Goal: Find specific page/section: Find specific page/section

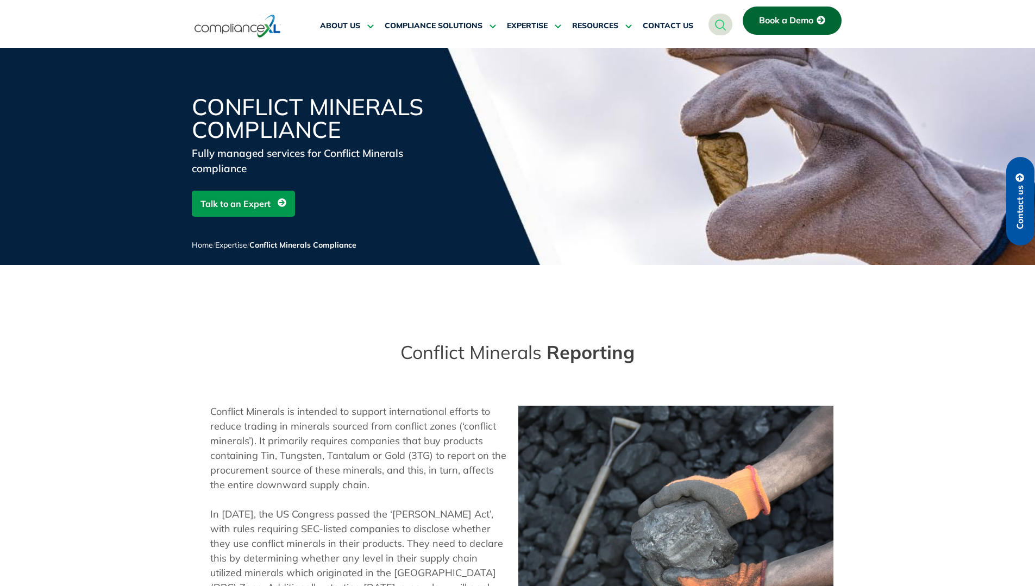
click at [231, 25] on img at bounding box center [237, 26] width 86 height 25
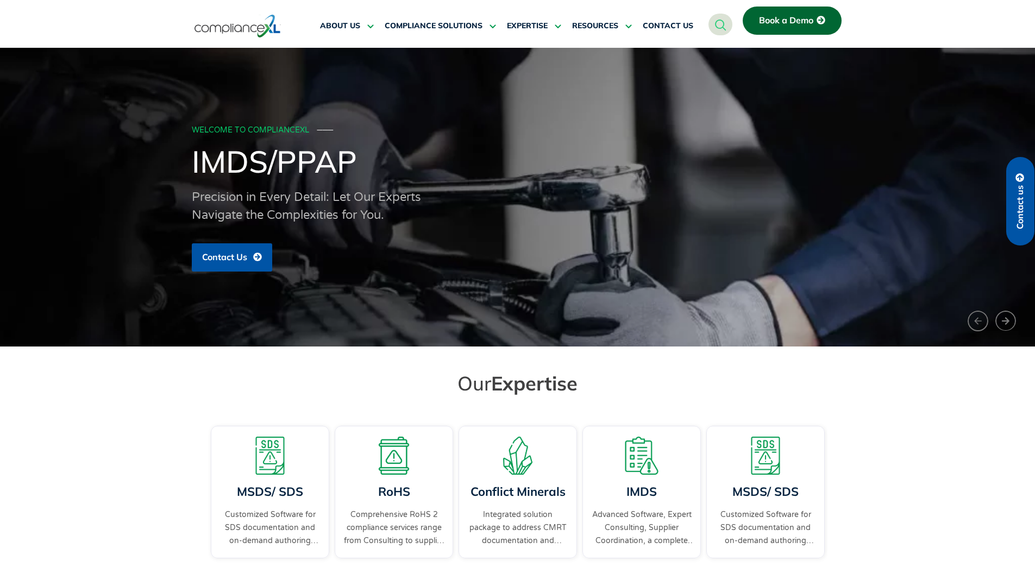
click at [804, 26] on link "Book a Demo" at bounding box center [791, 21] width 99 height 28
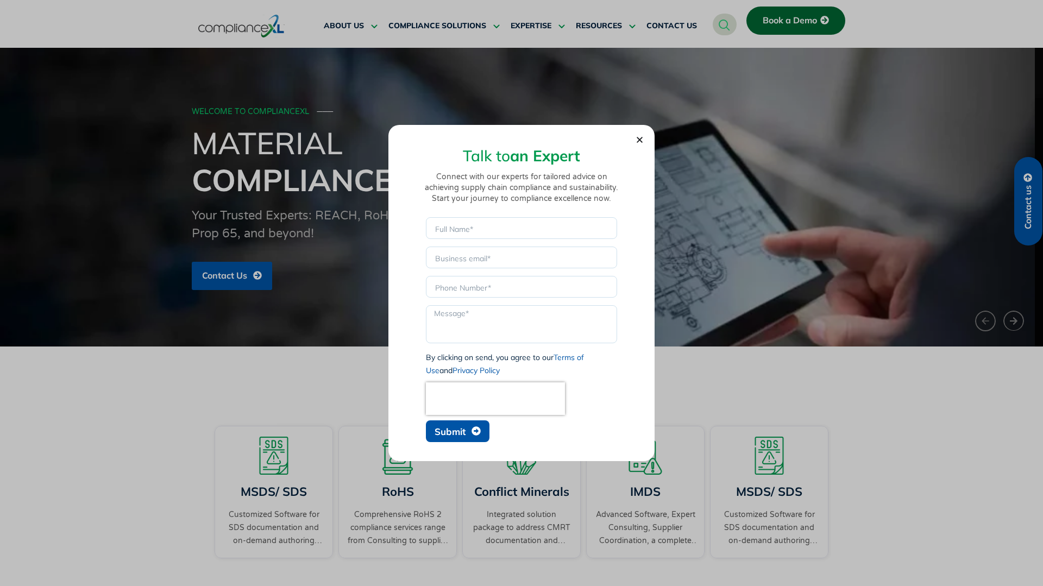
click at [827, 388] on div "Talk to an Expert Connect with our experts for tailored advice on achieving sup…" at bounding box center [521, 293] width 1043 height 586
